Goal: Task Accomplishment & Management: Use online tool/utility

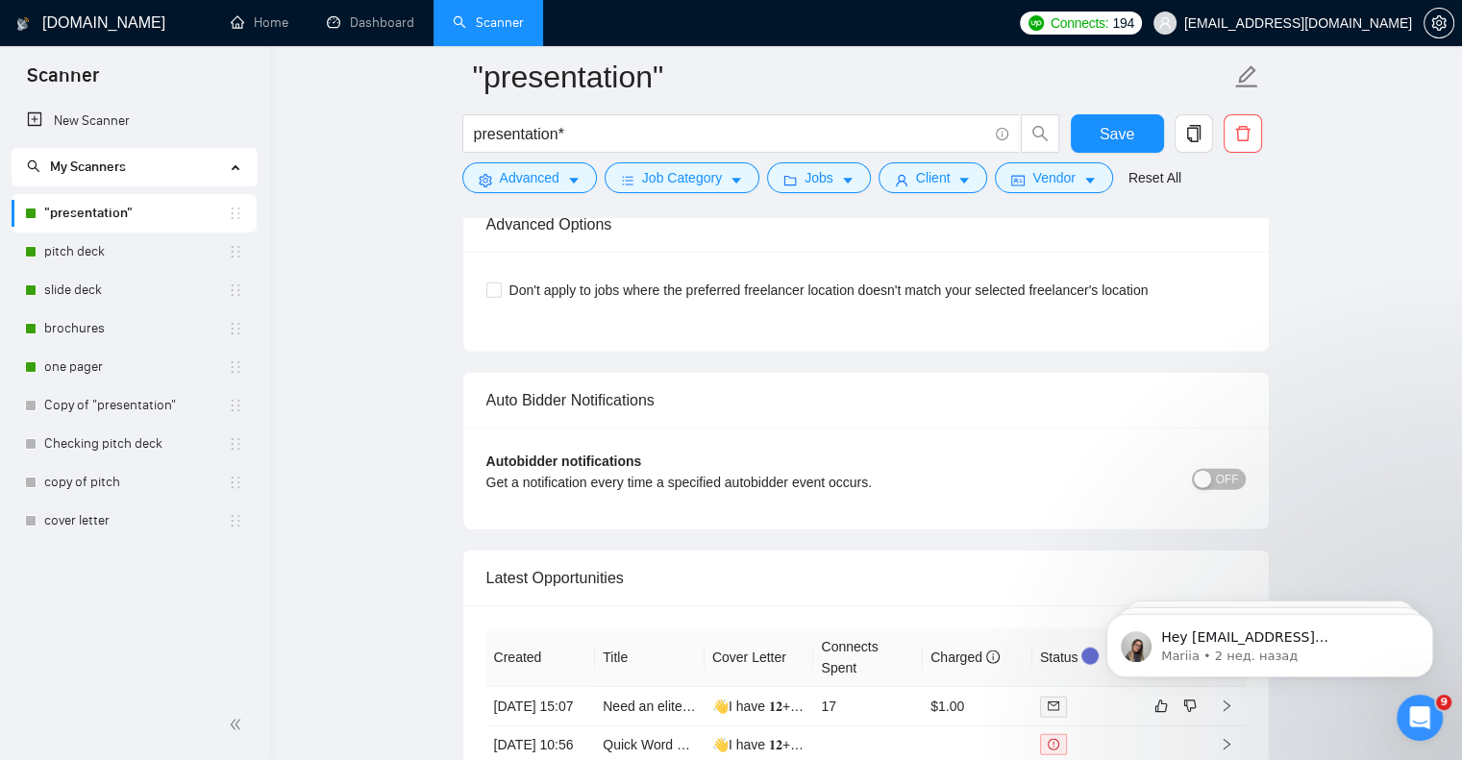
click at [1412, 708] on icon "Открыть службу сообщений Intercom" at bounding box center [1420, 719] width 32 height 32
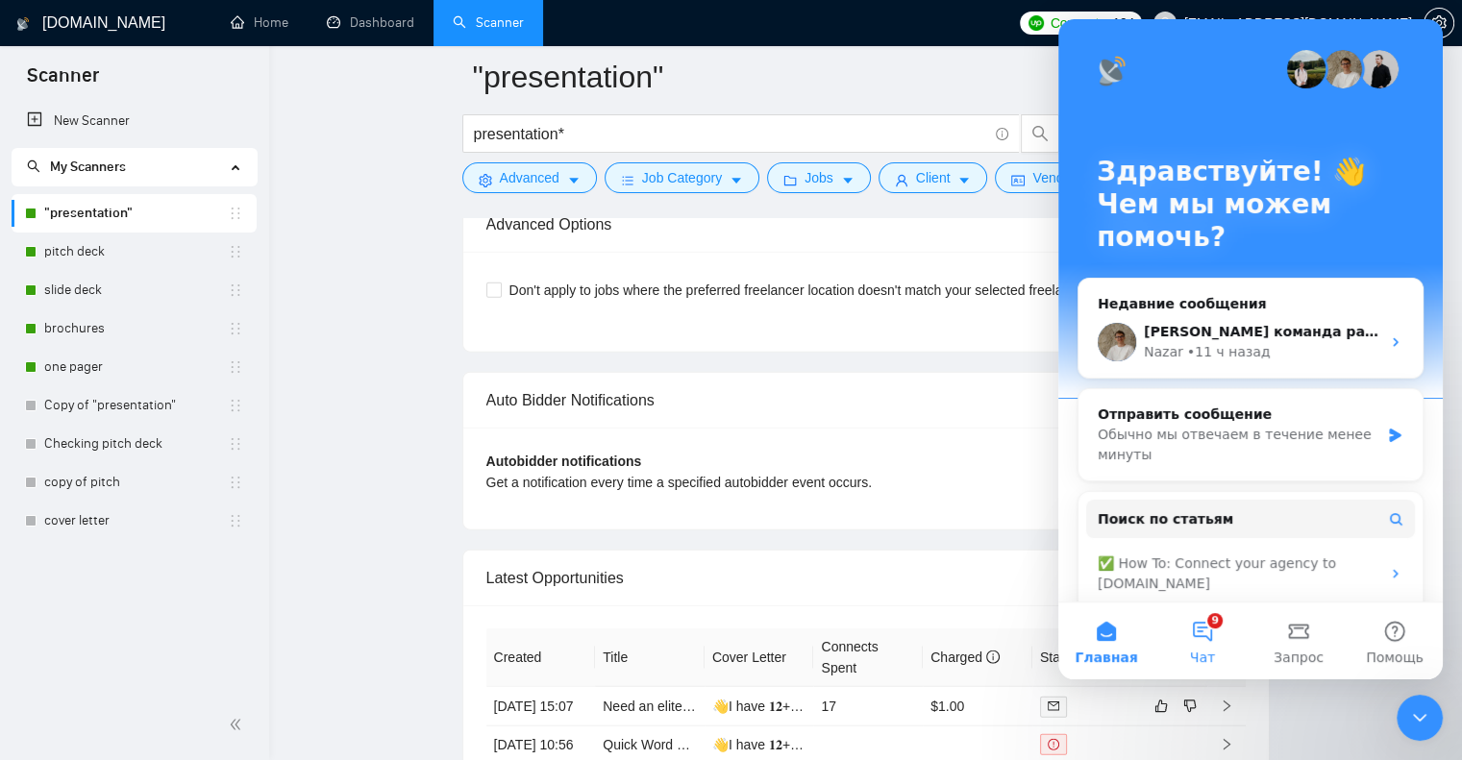
click at [1203, 655] on span "Чат" at bounding box center [1202, 657] width 25 height 13
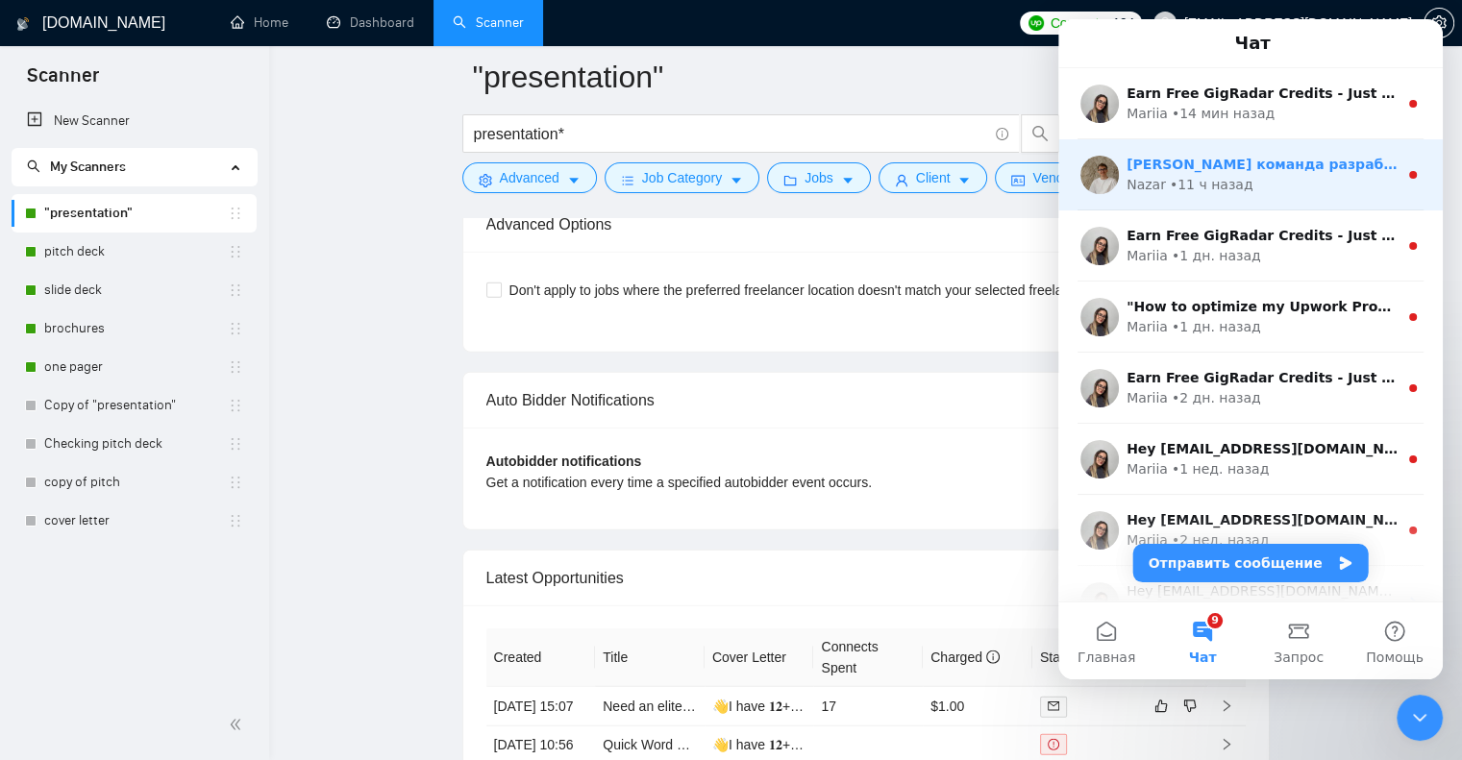
click at [1277, 193] on div "Nazar • 11 ч назад" at bounding box center [1262, 185] width 271 height 20
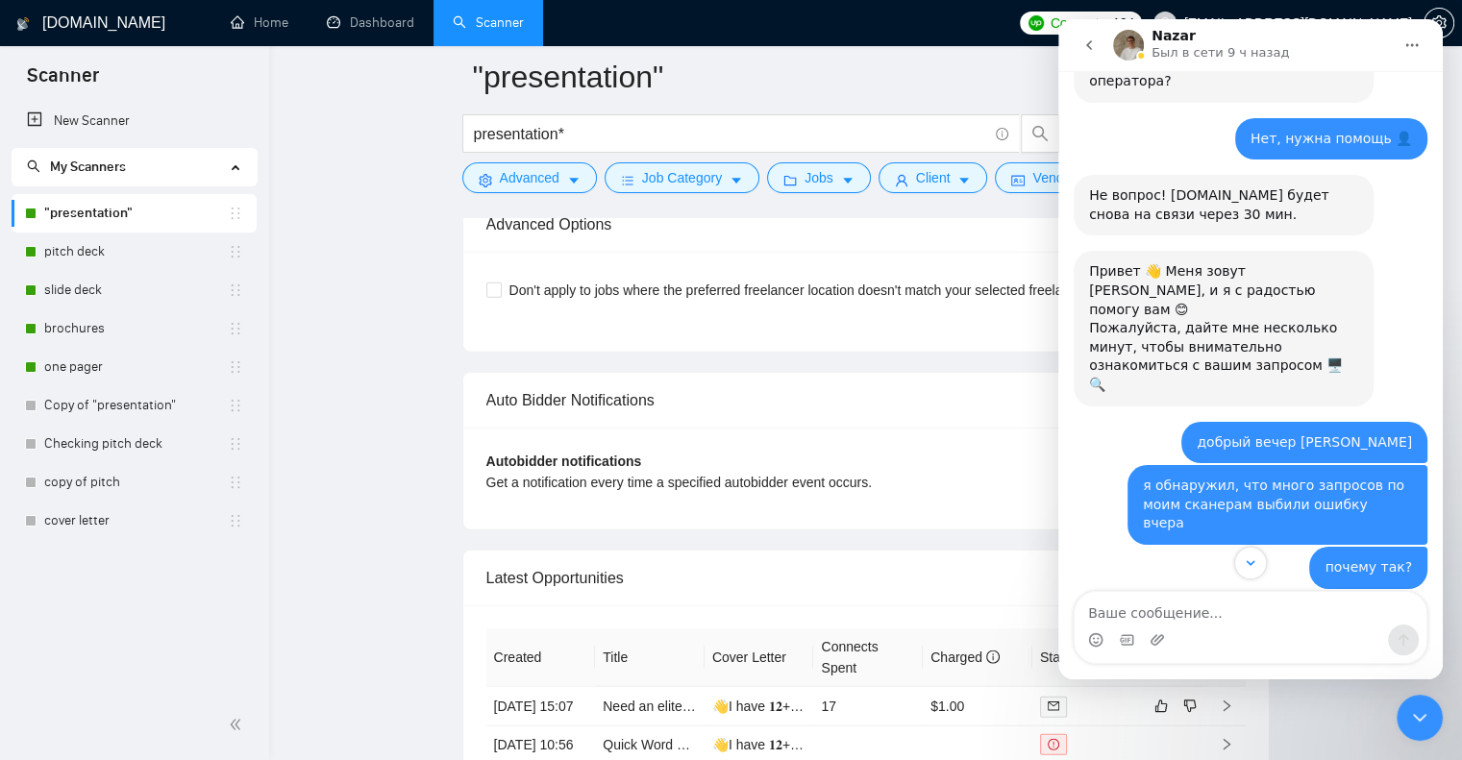
scroll to position [2257, 0]
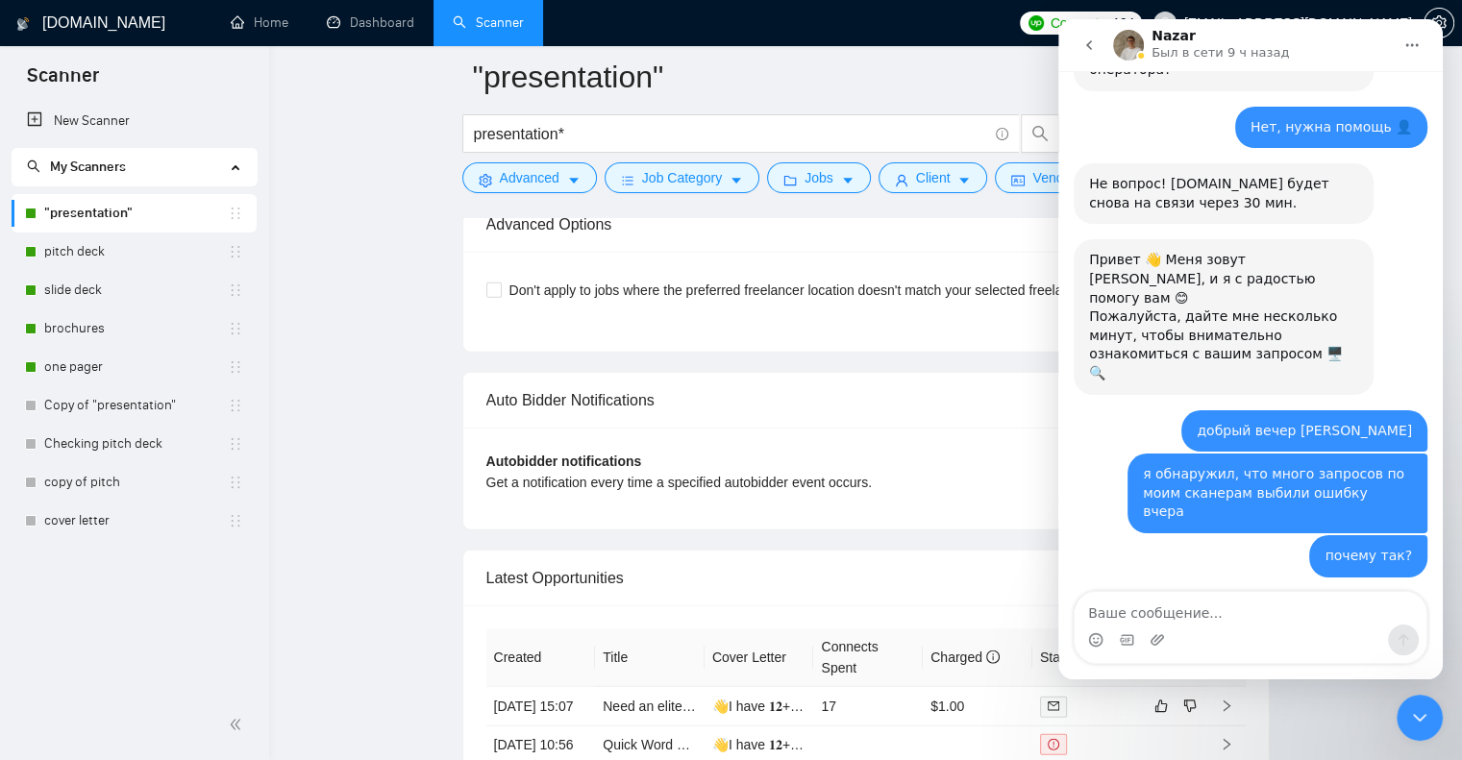
click at [105, 208] on link ""presentation"" at bounding box center [136, 213] width 184 height 38
click at [1427, 728] on icon "Закрыть службу сообщений Intercom" at bounding box center [1419, 718] width 23 height 23
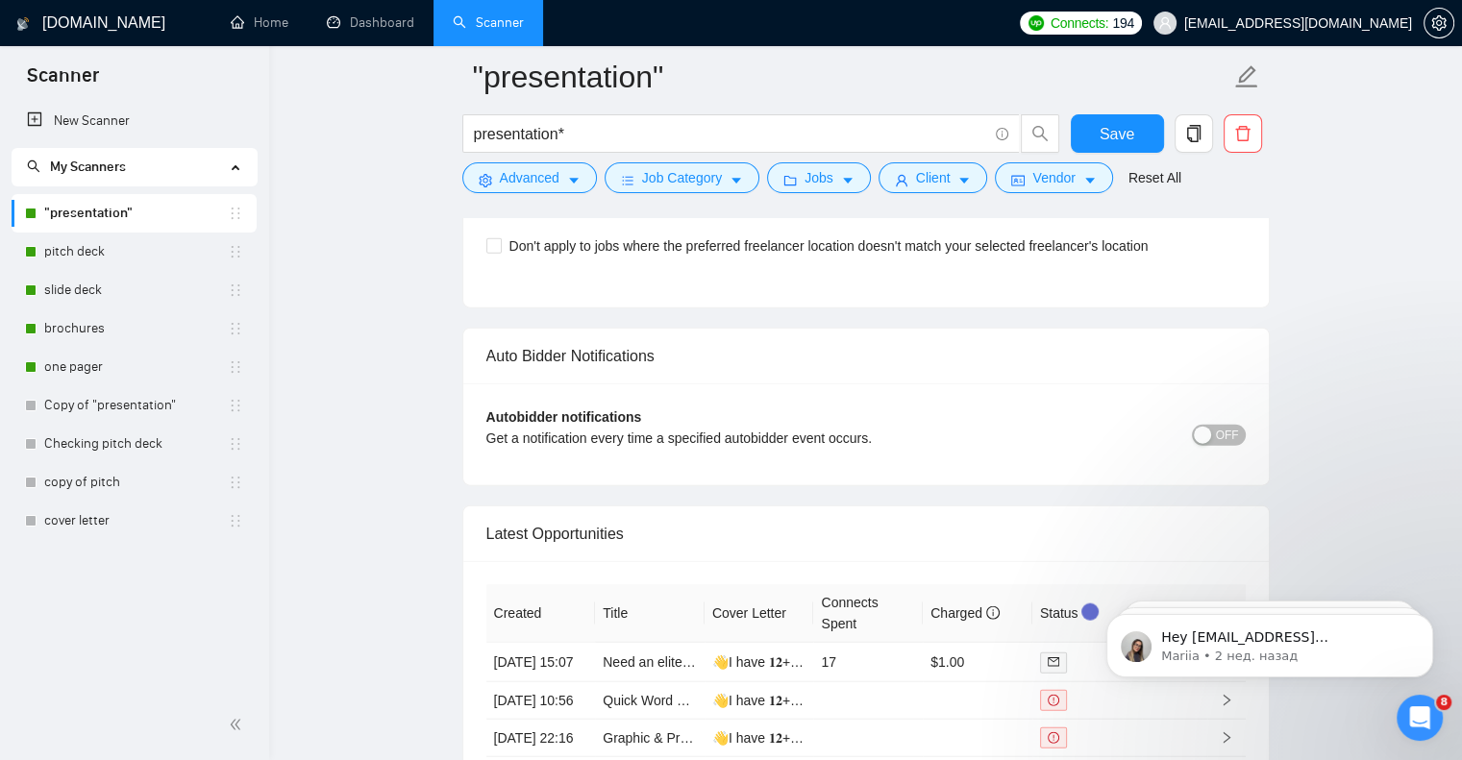
scroll to position [4326, 0]
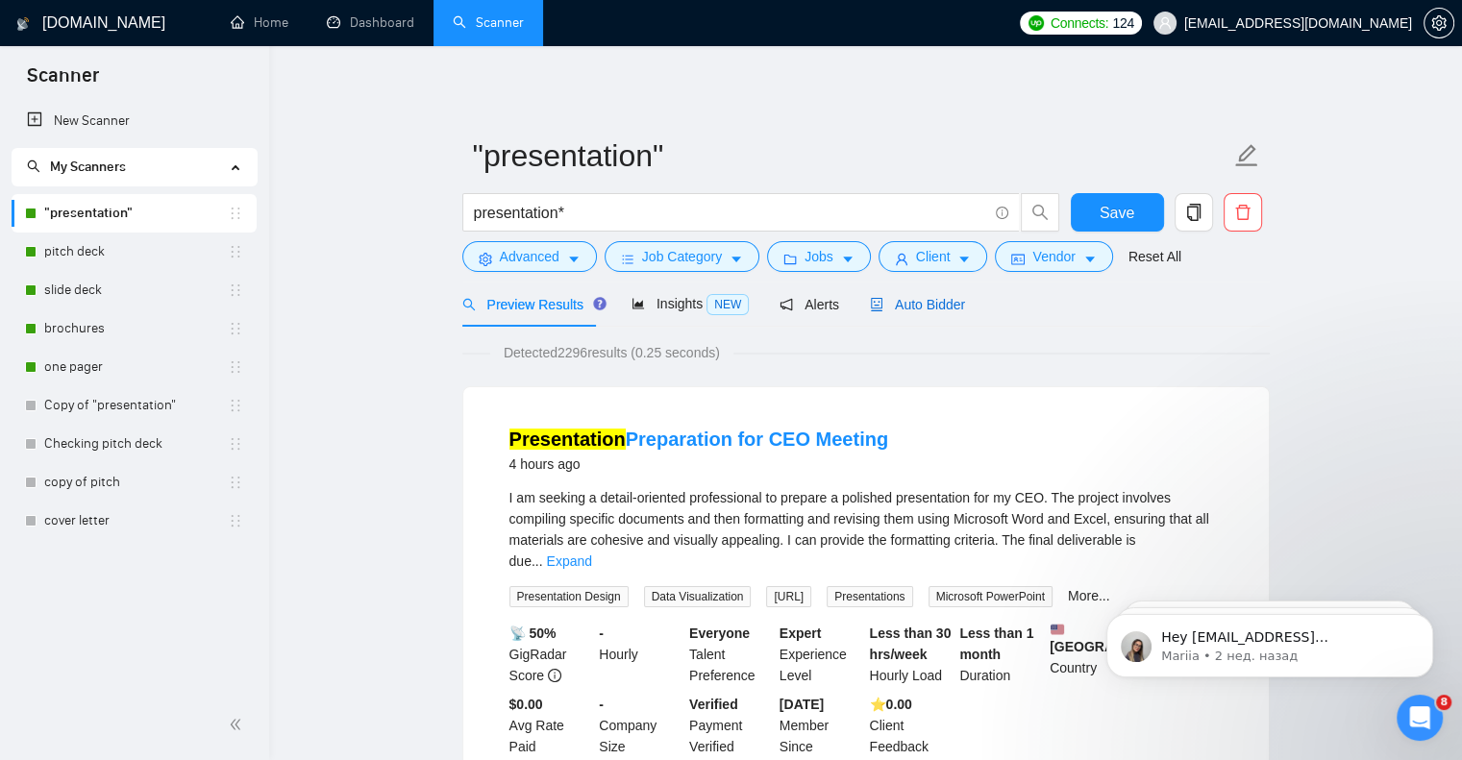
click at [907, 306] on span "Auto Bidder" at bounding box center [917, 304] width 95 height 15
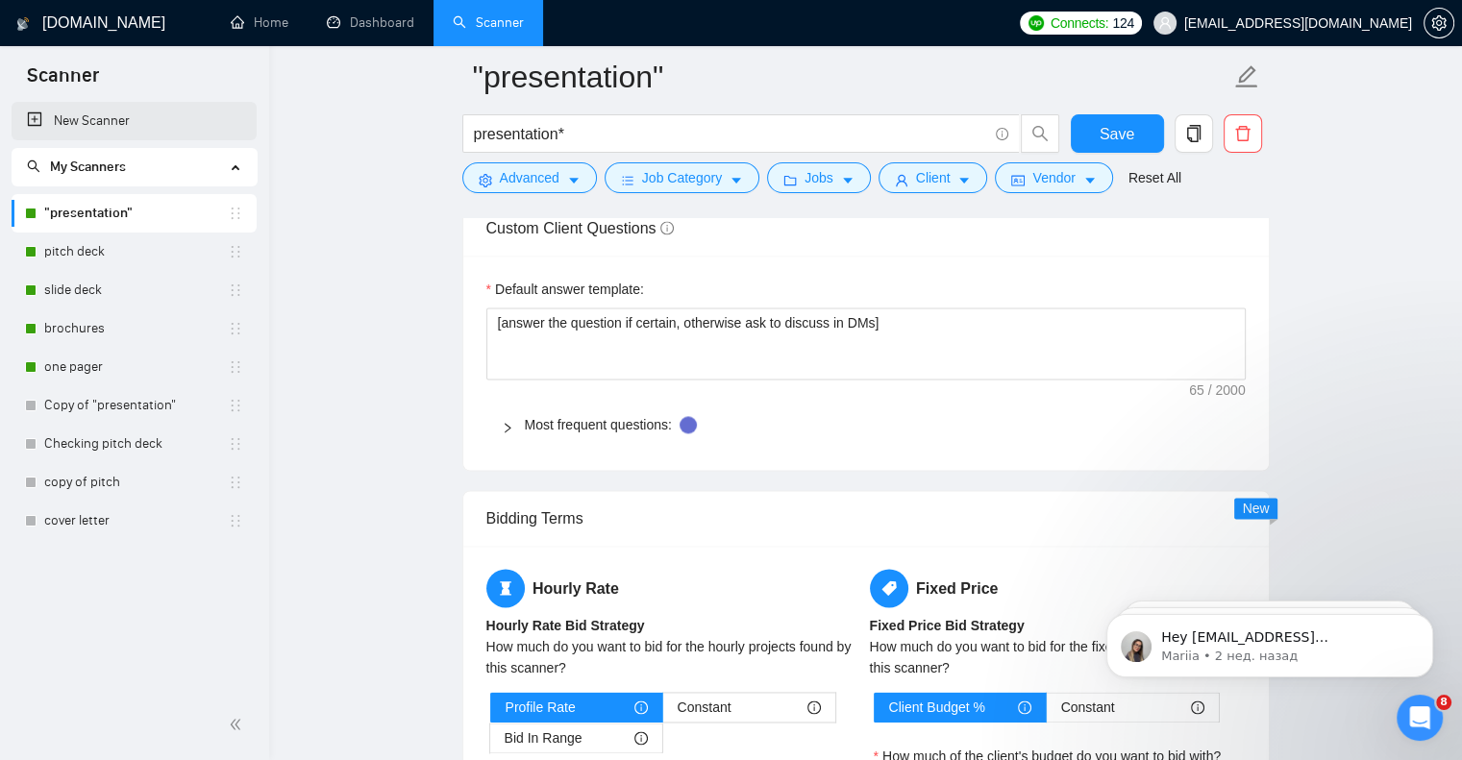
scroll to position [2542, 0]
